Goal: Communication & Community: Ask a question

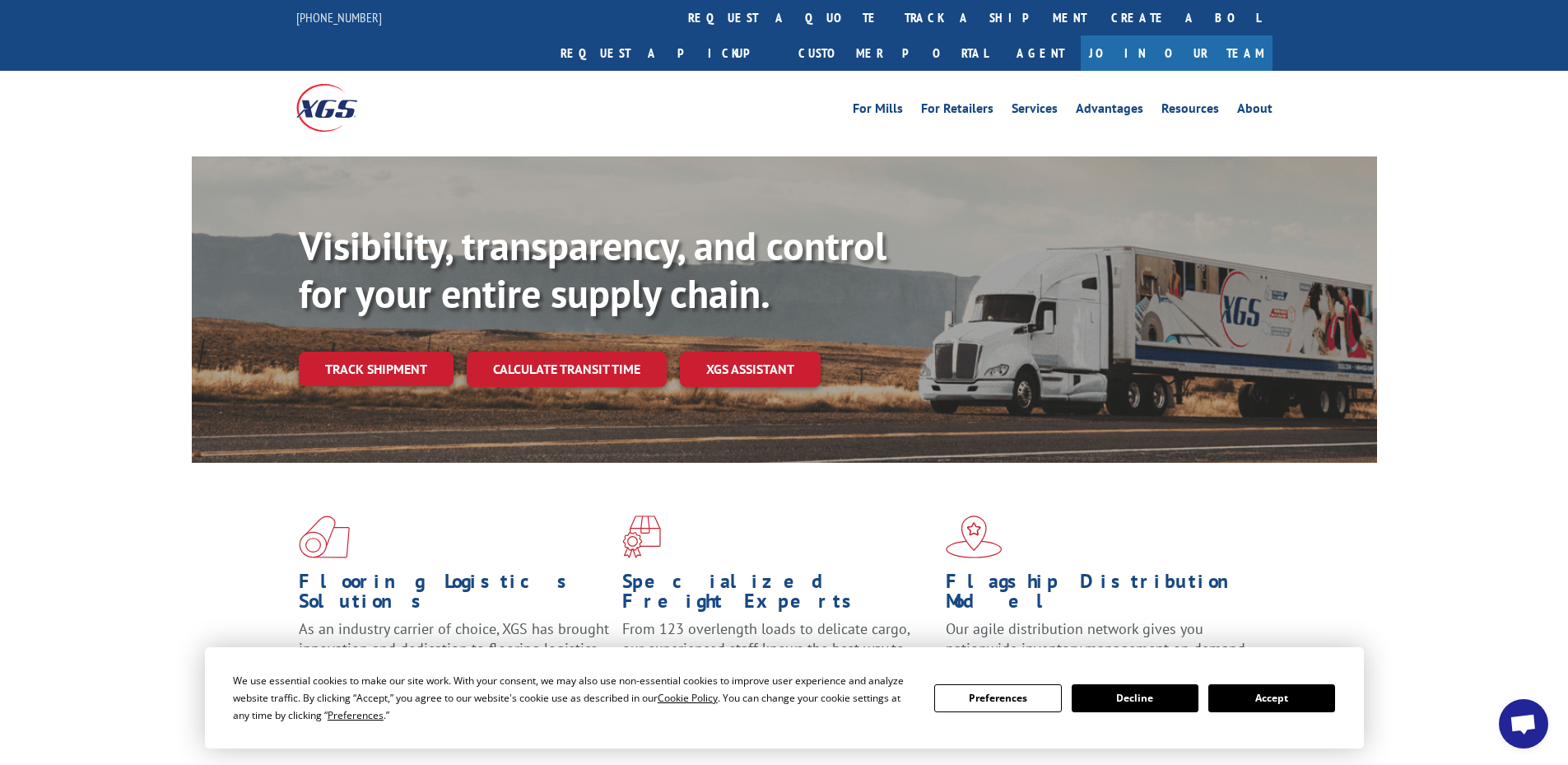
click at [1523, 719] on span "Open chat" at bounding box center [1523, 725] width 27 height 23
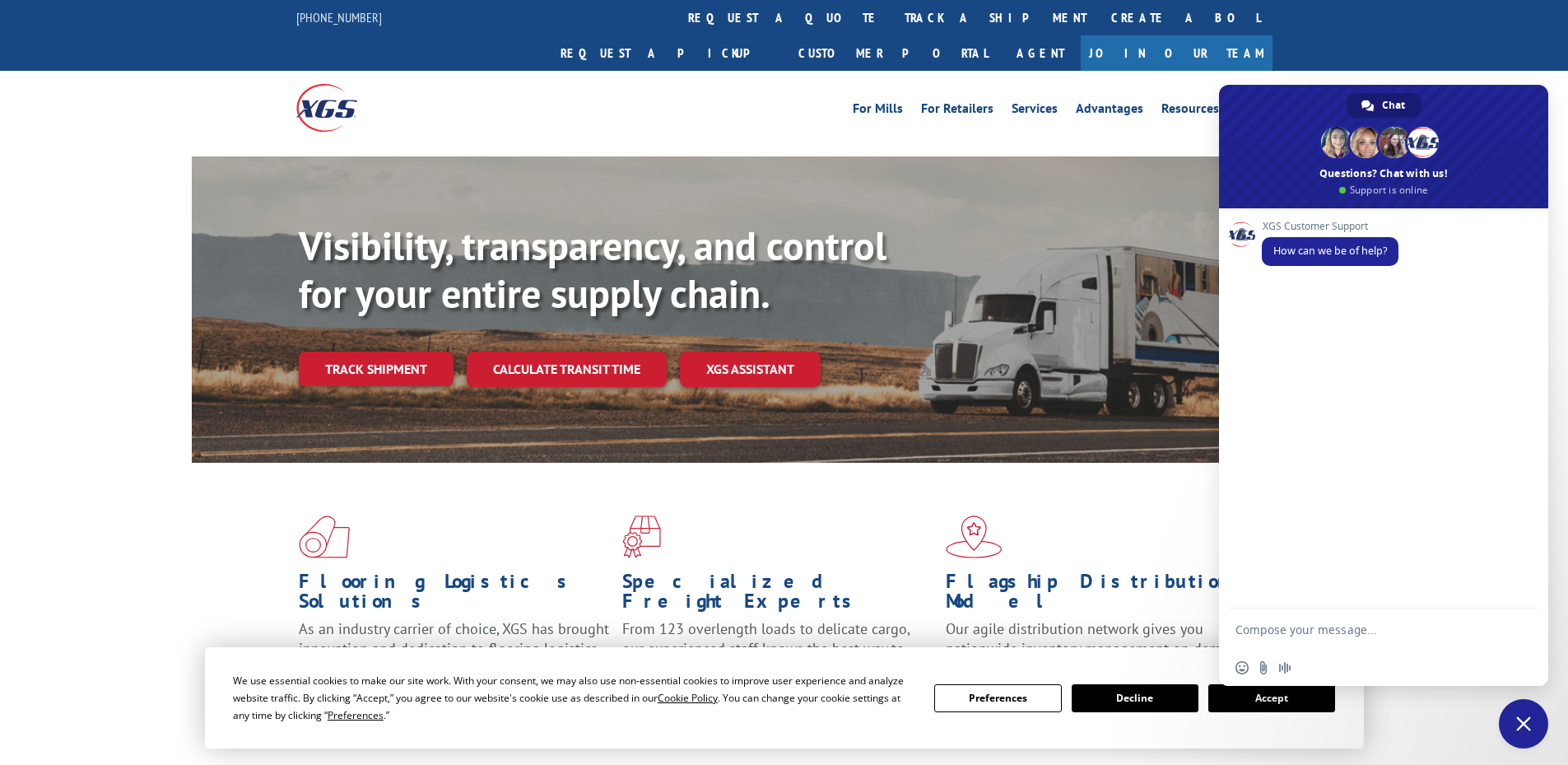
click at [1388, 638] on textarea "Compose your message..." at bounding box center [1366, 629] width 263 height 41
paste textarea "17486935"
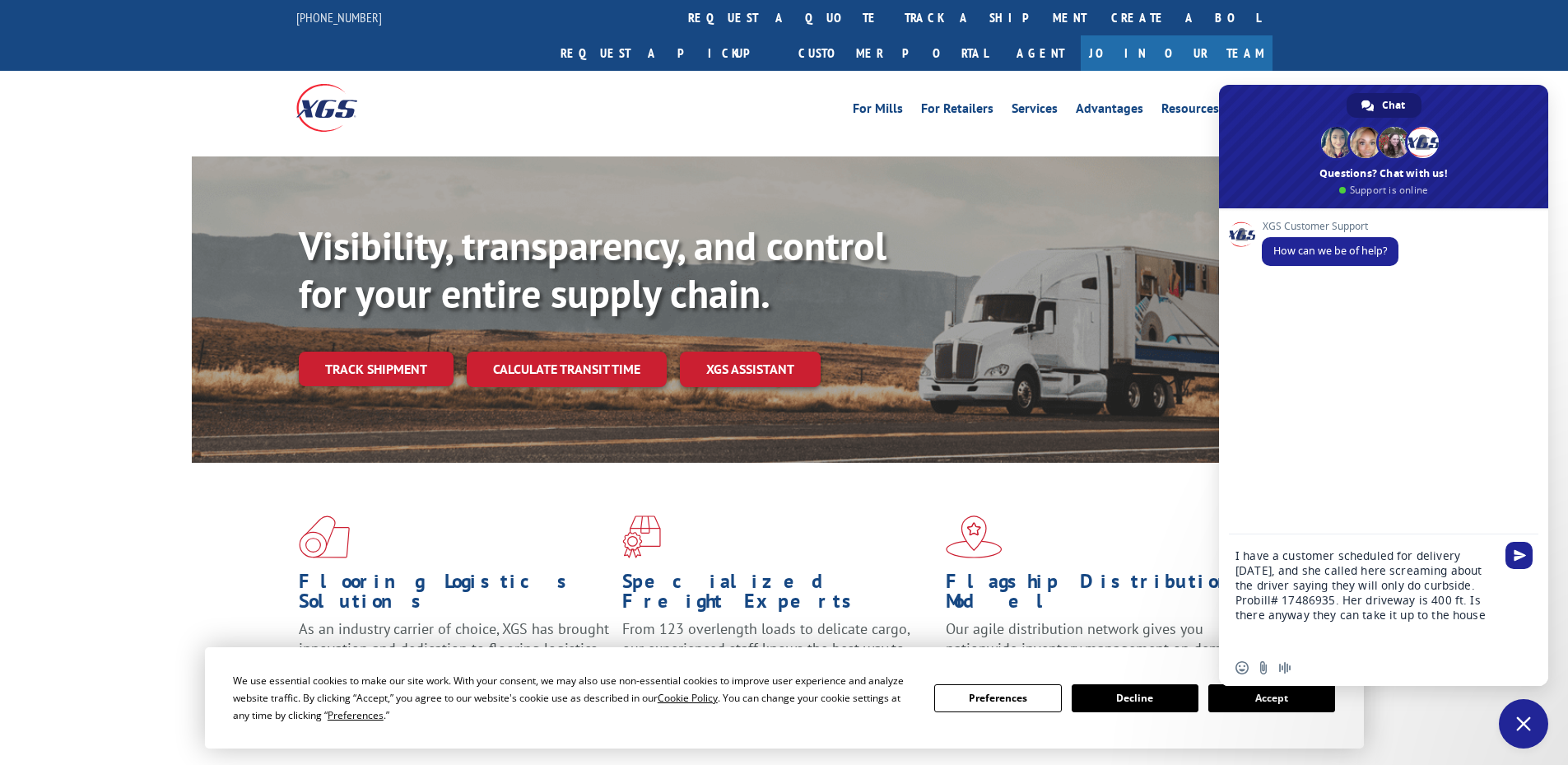
type textarea "I have a customer scheduled for delivery [DATE], and she called here screaming …"
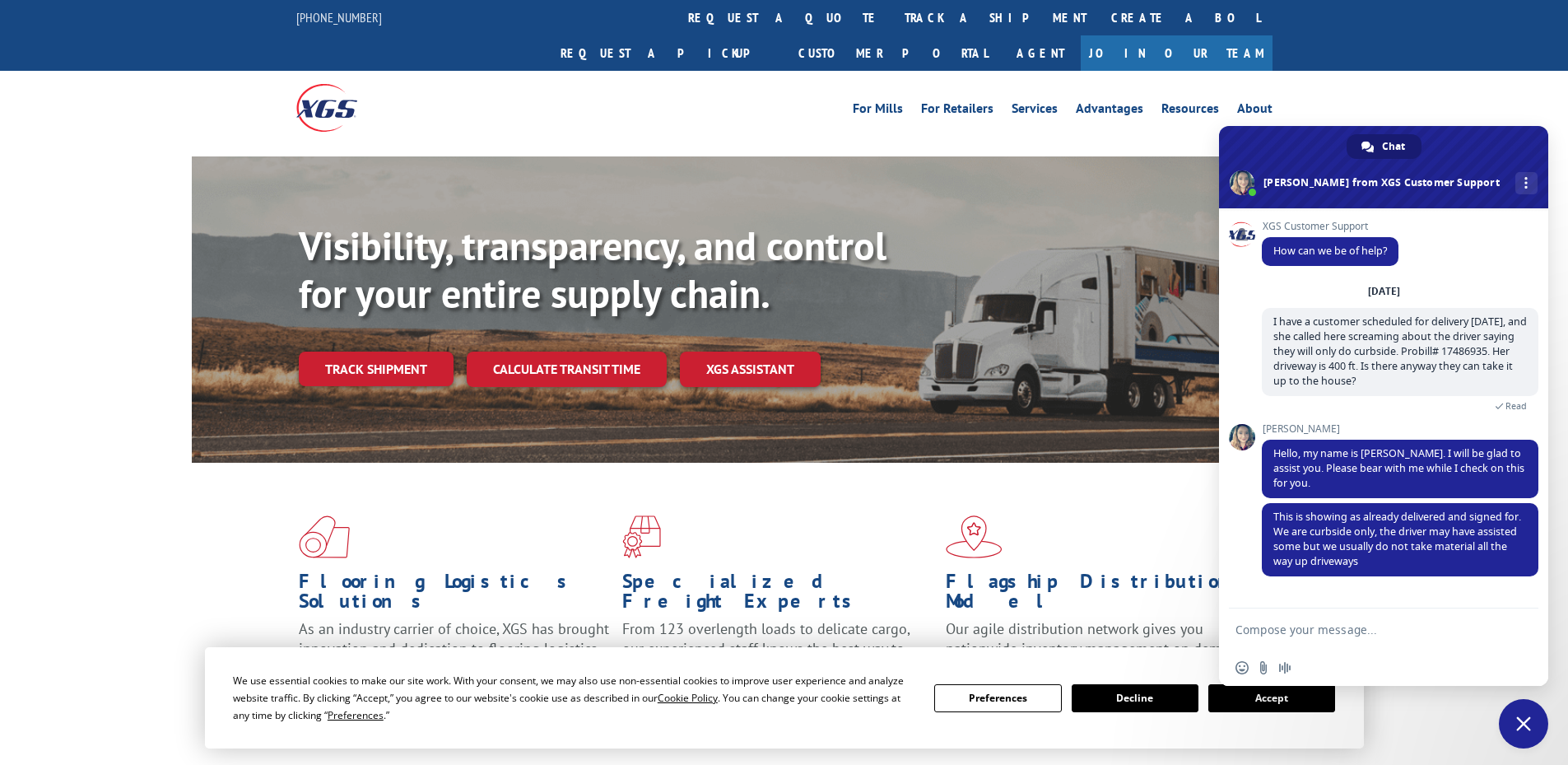
click at [1317, 643] on textarea "Compose your message..." at bounding box center [1366, 629] width 263 height 41
type textarea "Thank you"
click at [1516, 634] on span "Send" at bounding box center [1520, 629] width 12 height 12
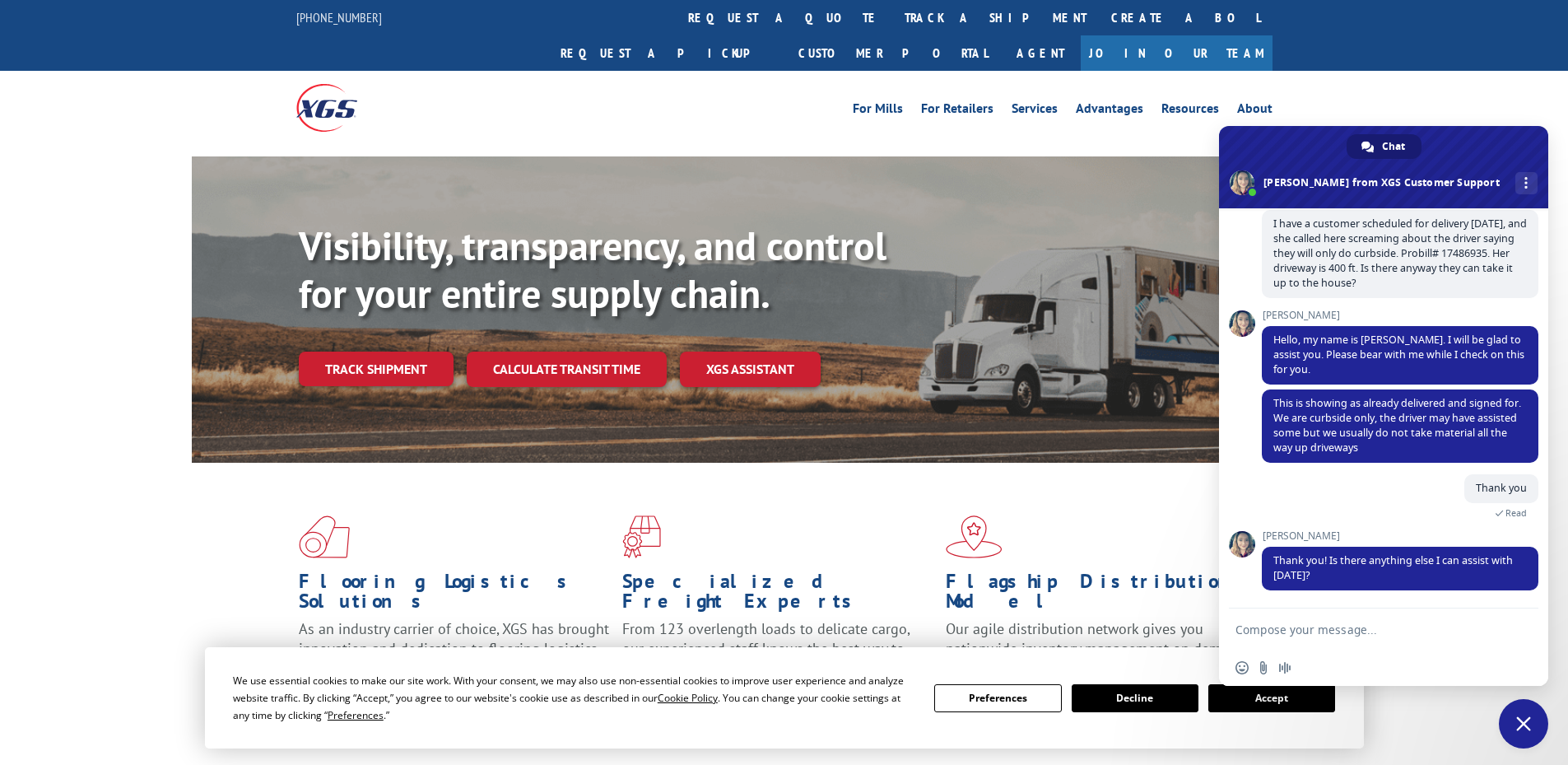
scroll to position [131, 0]
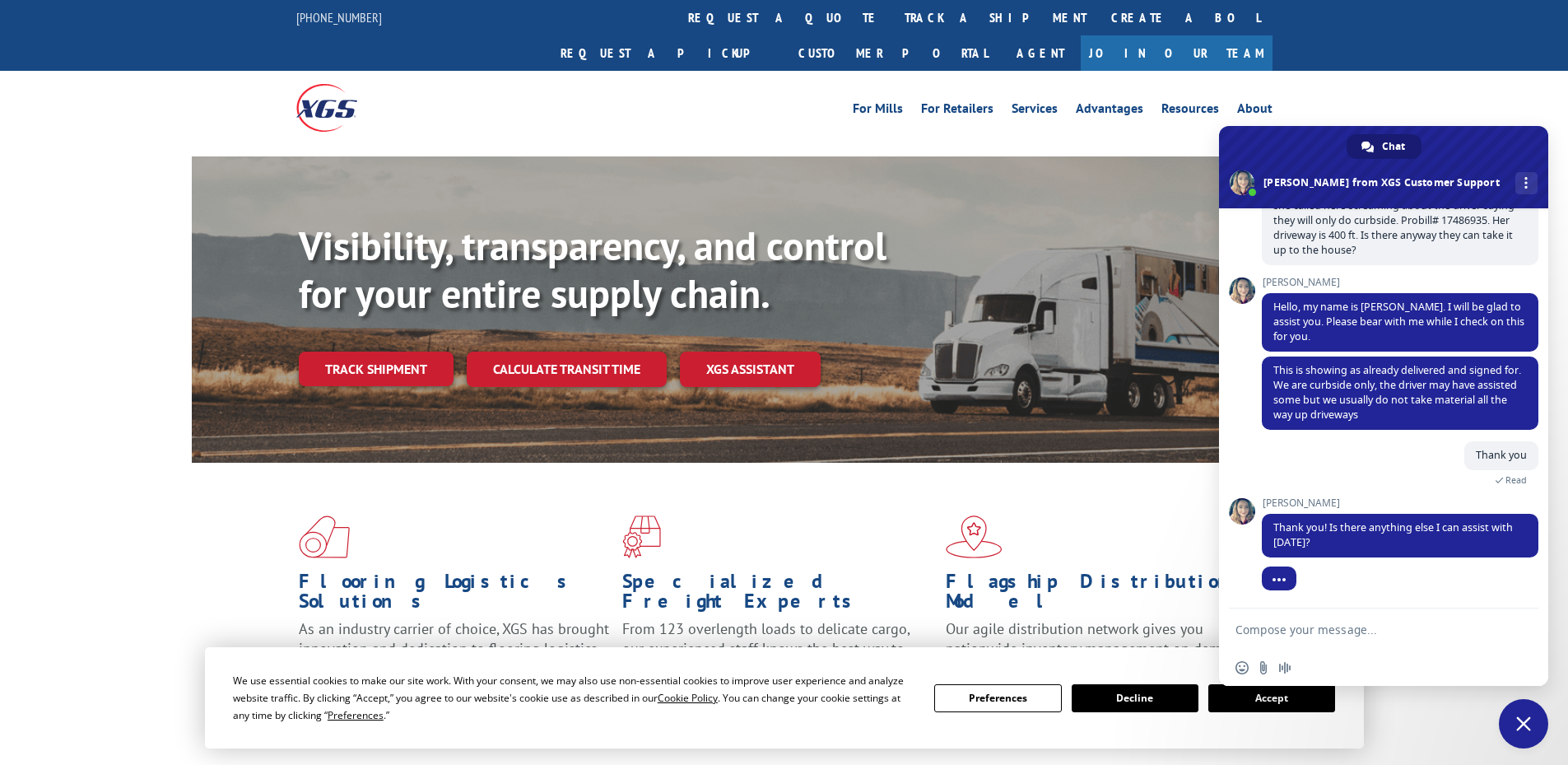
click at [1477, 634] on textarea "Compose your message..." at bounding box center [1366, 629] width 263 height 41
type textarea "No, thank you."
click at [1530, 627] on span "Send" at bounding box center [1519, 629] width 27 height 27
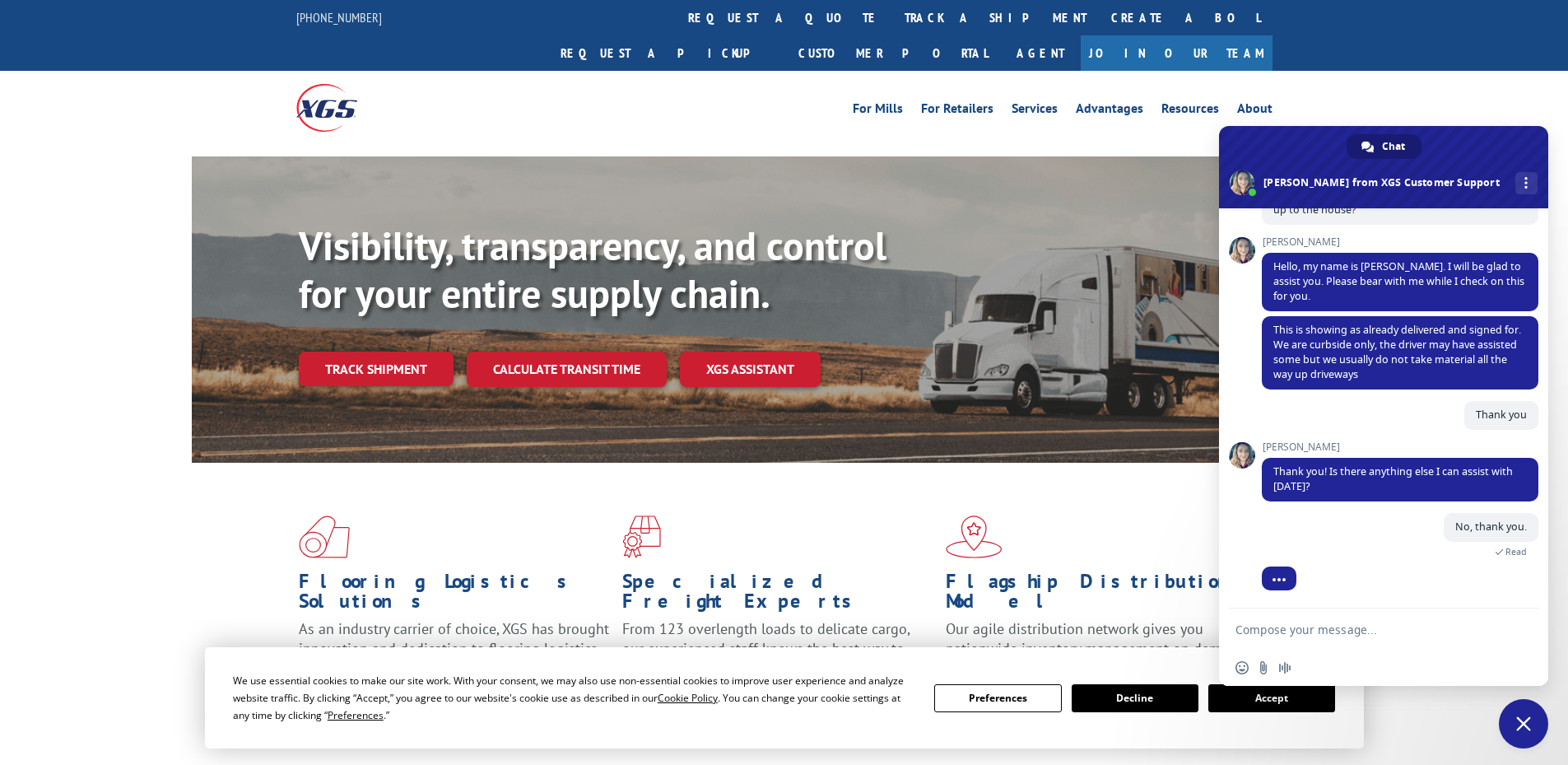
scroll to position [270, 0]
